Goal: Find specific page/section: Find specific page/section

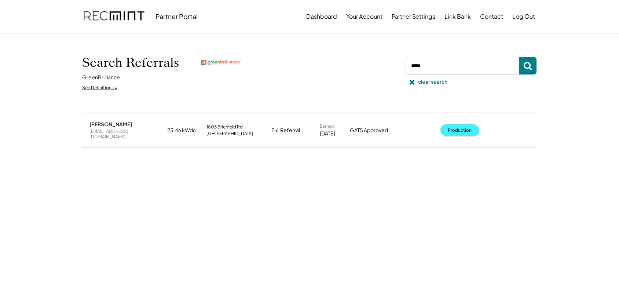
click at [459, 128] on button "Production" at bounding box center [460, 130] width 38 height 12
drag, startPoint x: 434, startPoint y: 66, endPoint x: 398, endPoint y: 67, distance: 35.9
click at [398, 67] on div "Search Referrals GreenBrilliance See Definitions ↓ clear search" at bounding box center [309, 73] width 455 height 43
type input "*******"
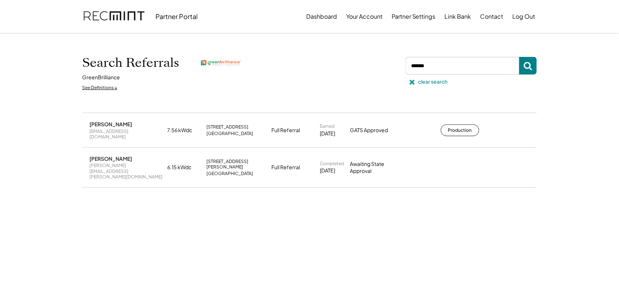
click at [415, 82] on icon at bounding box center [411, 81] width 7 height 7
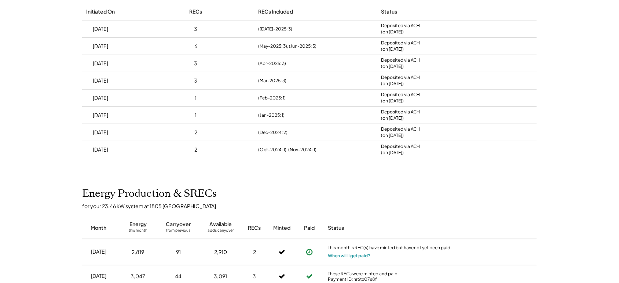
scroll to position [214, 0]
